Goal: Transaction & Acquisition: Book appointment/travel/reservation

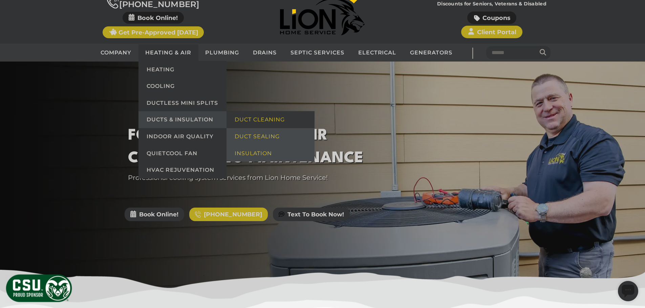
click at [251, 116] on link "Duct Cleaning" at bounding box center [271, 119] width 88 height 17
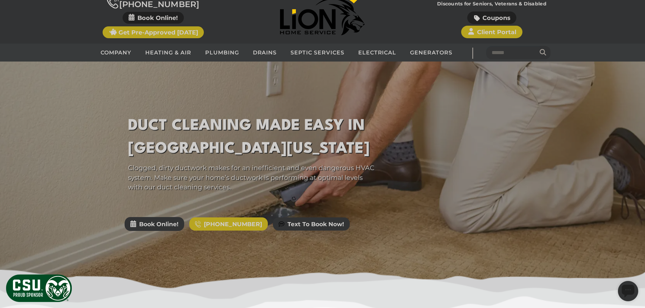
scroll to position [135, 0]
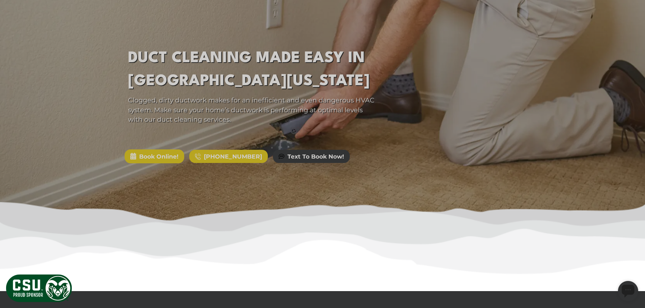
click at [166, 155] on span "Book Online!" at bounding box center [155, 157] width 60 height 14
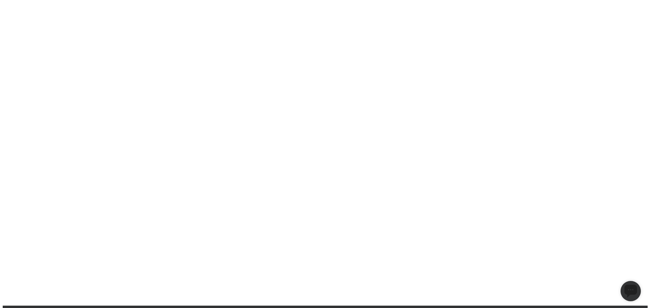
scroll to position [0, 0]
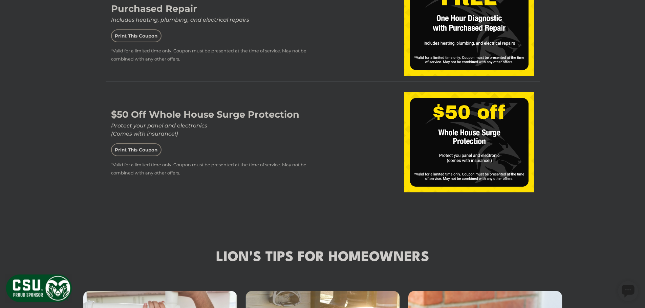
scroll to position [1253, 0]
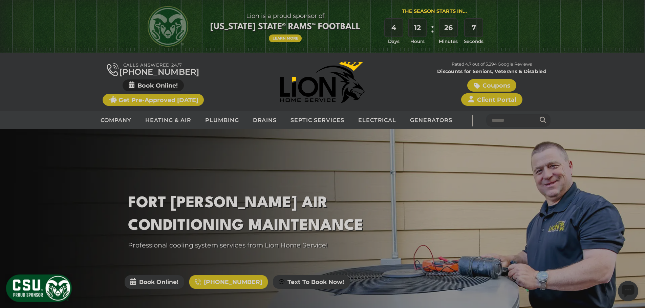
click at [488, 85] on link "Coupons" at bounding box center [491, 85] width 49 height 13
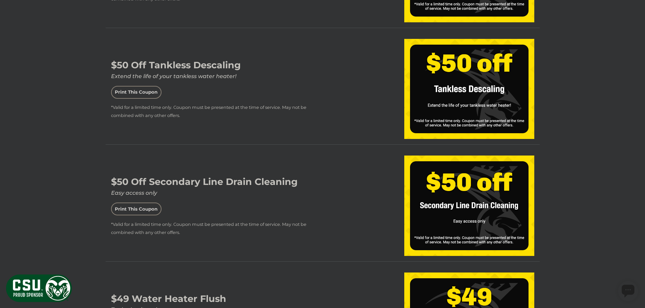
scroll to position [440, 0]
